Goal: Task Accomplishment & Management: Manage account settings

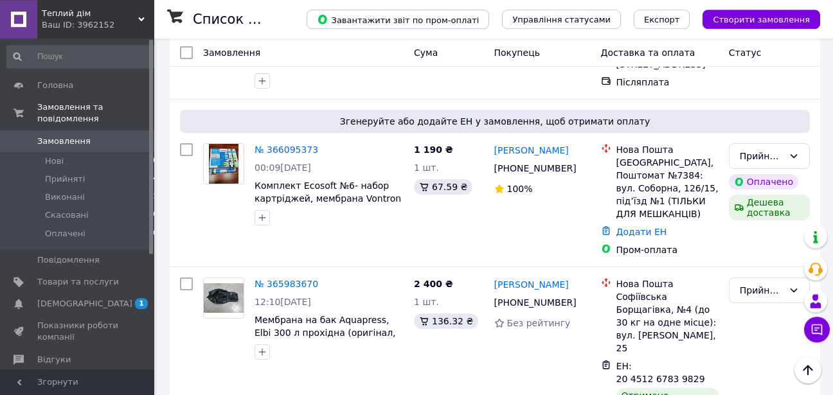
scroll to position [156, 0]
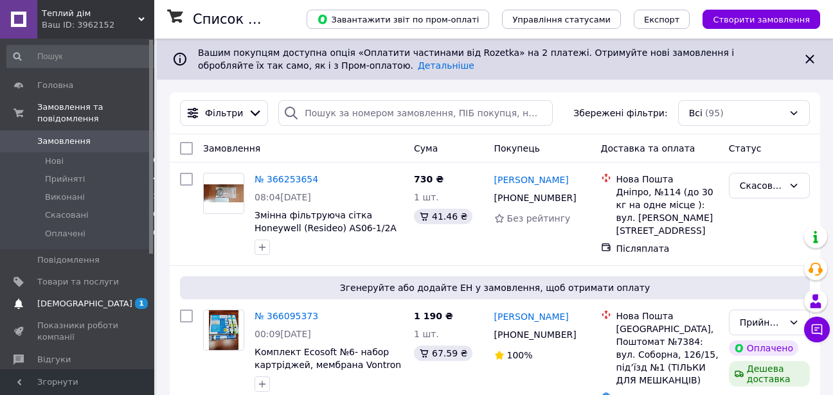
click at [64, 298] on span "[DEMOGRAPHIC_DATA]" at bounding box center [84, 304] width 95 height 12
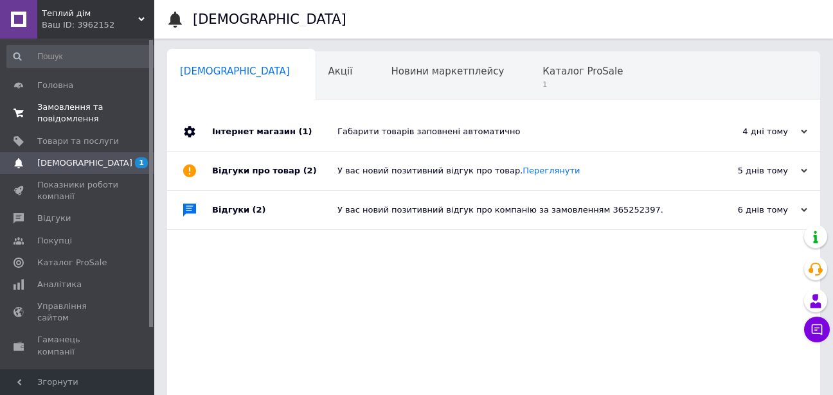
click at [66, 109] on span "Замовлення та повідомлення" at bounding box center [78, 113] width 82 height 23
